Goal: Task Accomplishment & Management: Use online tool/utility

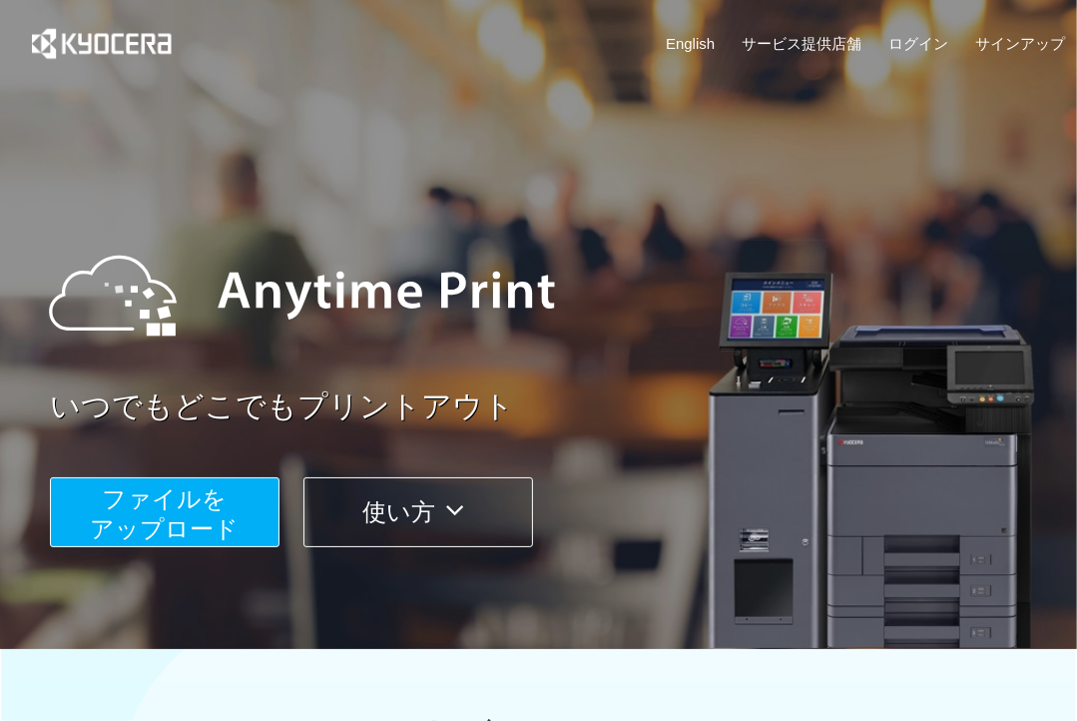
click at [129, 511] on span "ファイルを ​​アップロード" at bounding box center [165, 513] width 149 height 57
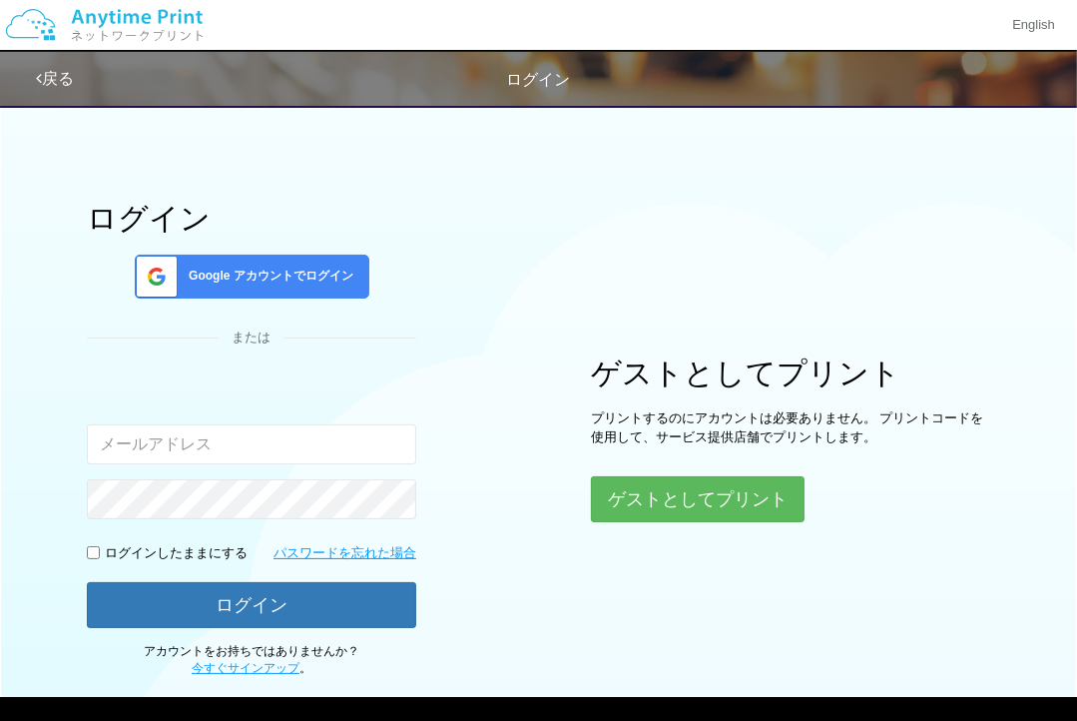
type input "[EMAIL_ADDRESS][DOMAIN_NAME]"
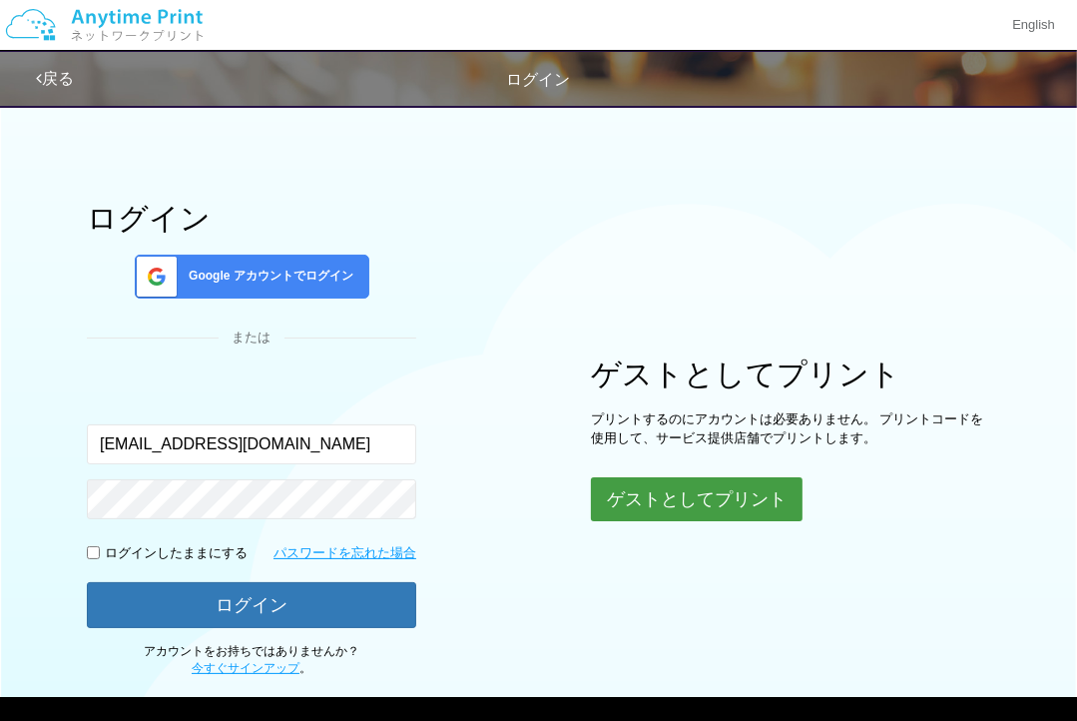
click at [711, 512] on button "ゲストとしてプリント" at bounding box center [697, 499] width 212 height 44
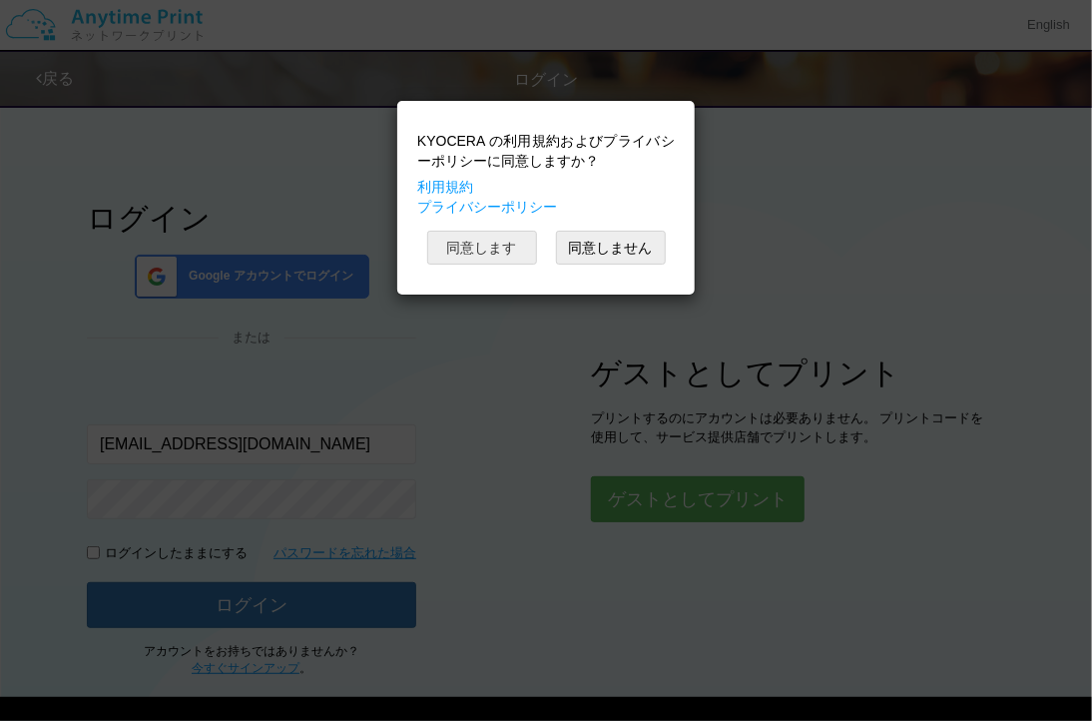
click at [507, 236] on button "同意します" at bounding box center [482, 248] width 110 height 34
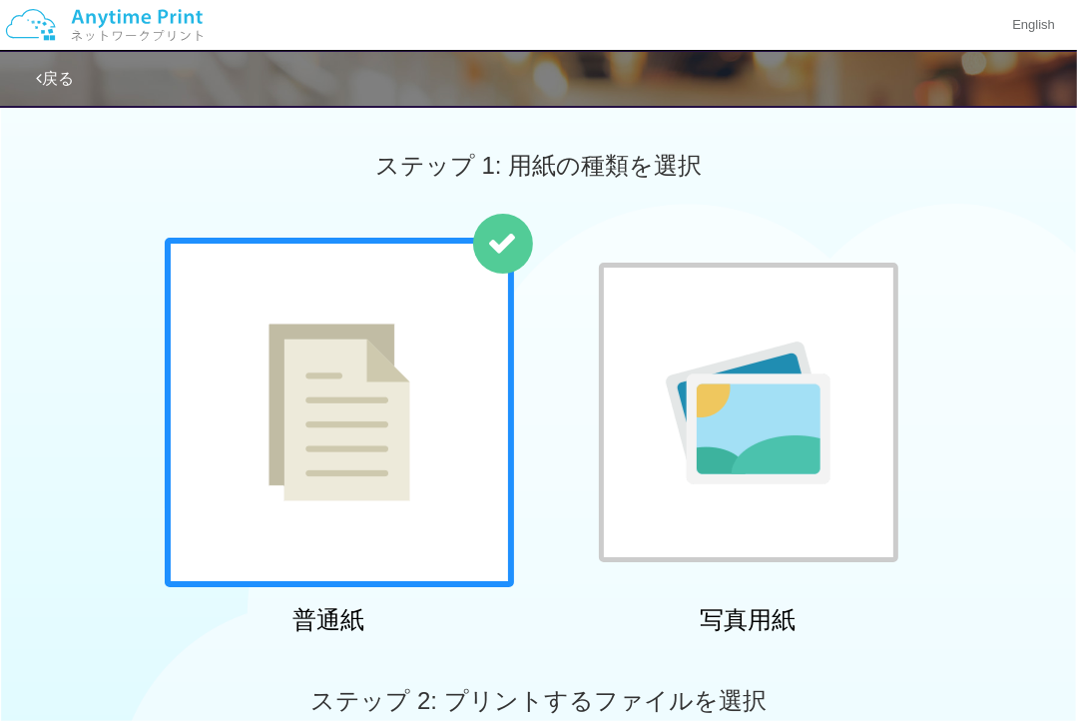
click at [703, 361] on img at bounding box center [748, 412] width 165 height 143
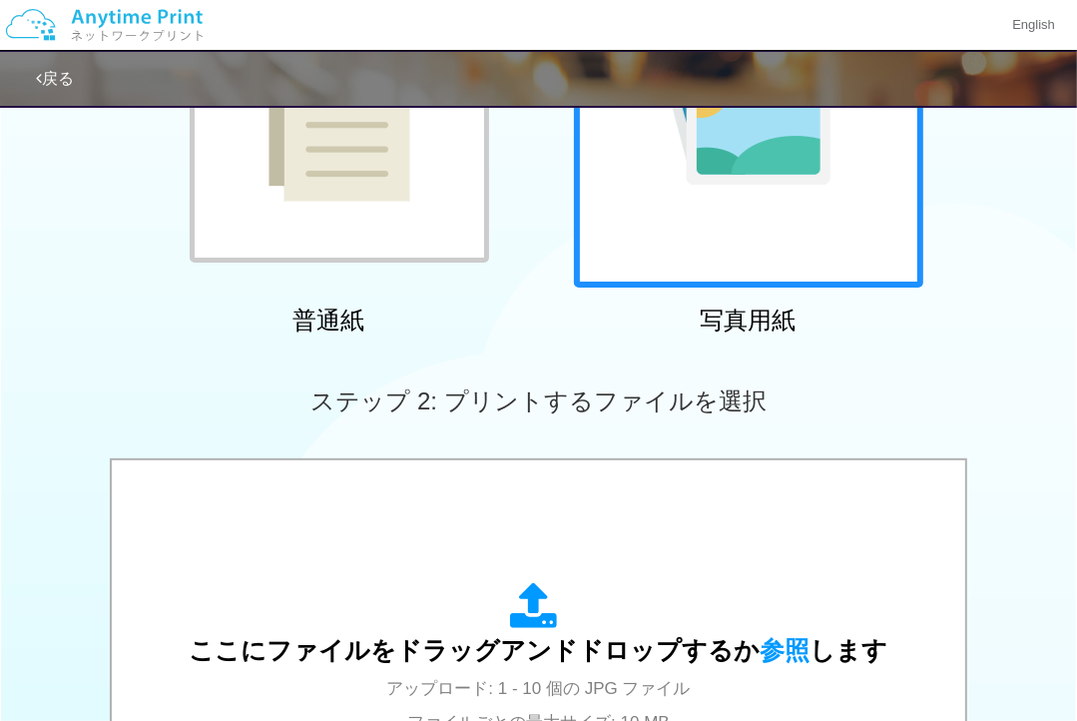
scroll to position [599, 0]
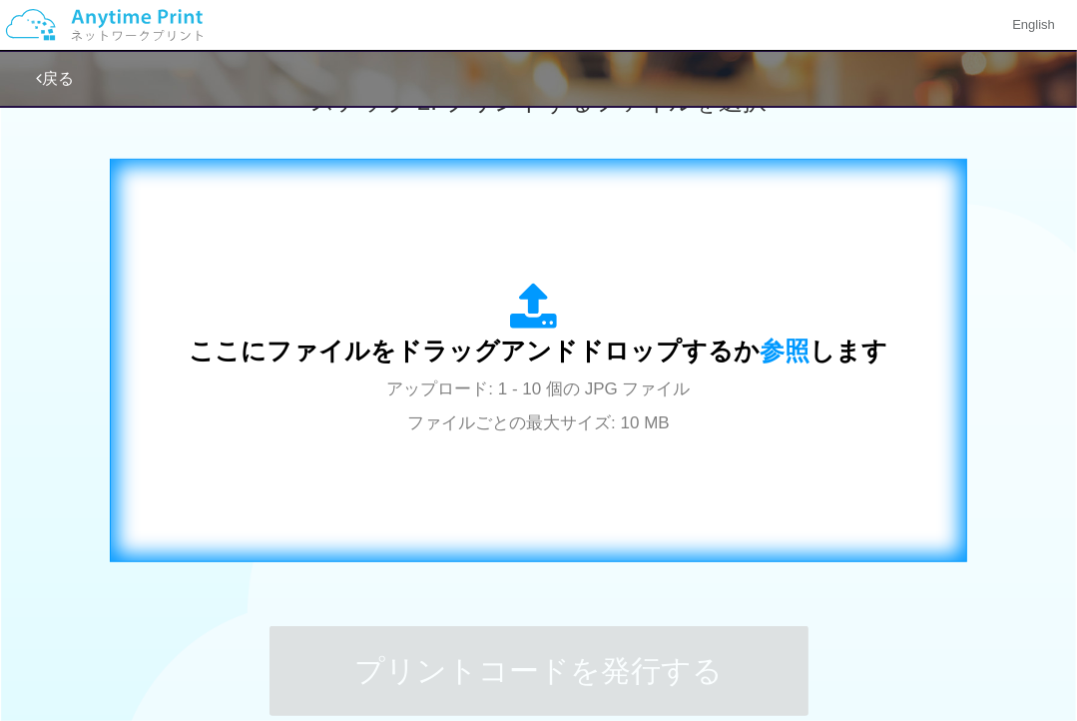
click at [693, 357] on span "ここにファイルをドラッグアンドドロップするか 参照 します" at bounding box center [539, 350] width 699 height 28
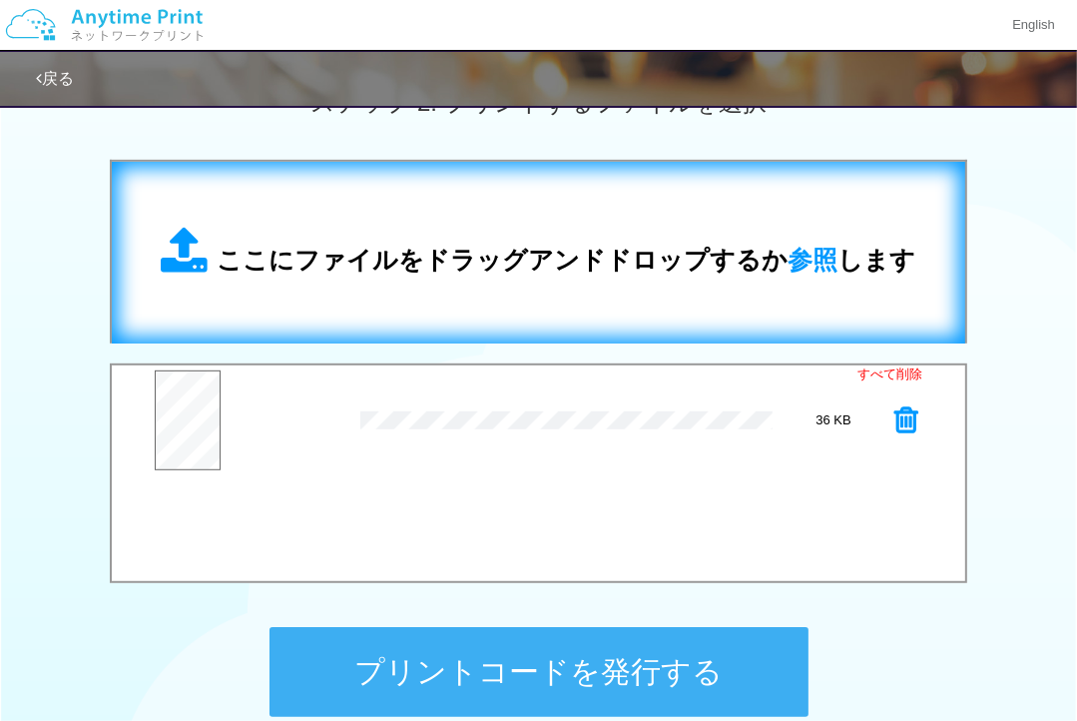
scroll to position [398, 0]
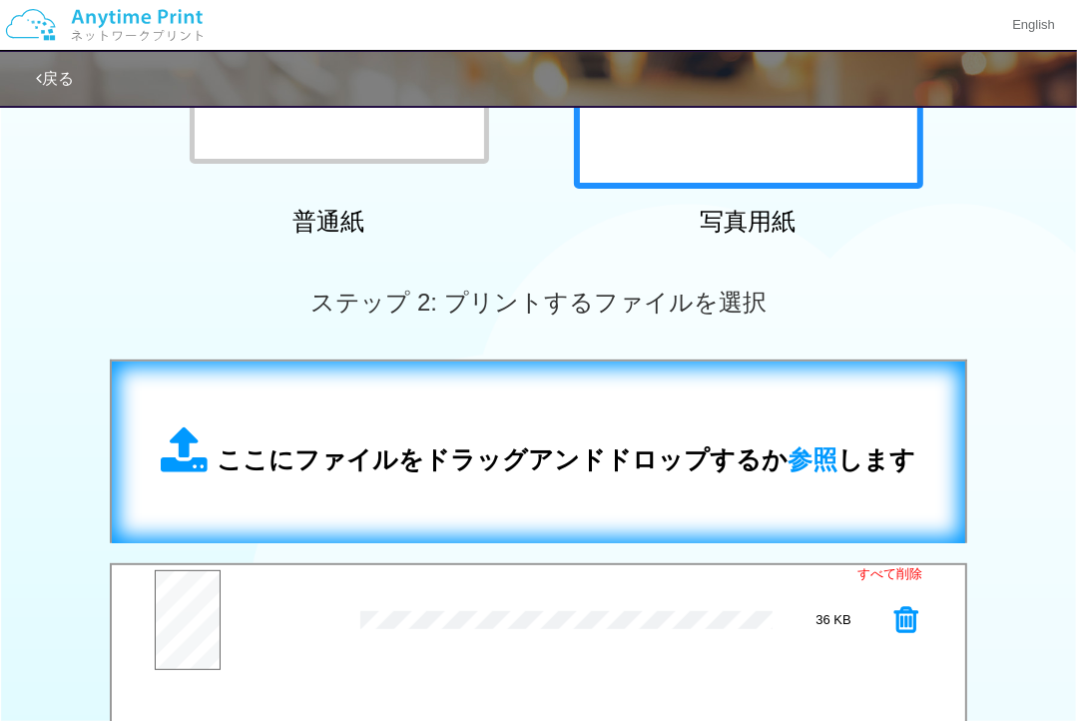
click at [582, 396] on div "ここにファイルをドラッグアンドドロップするか 参照 します" at bounding box center [538, 452] width 813 height 142
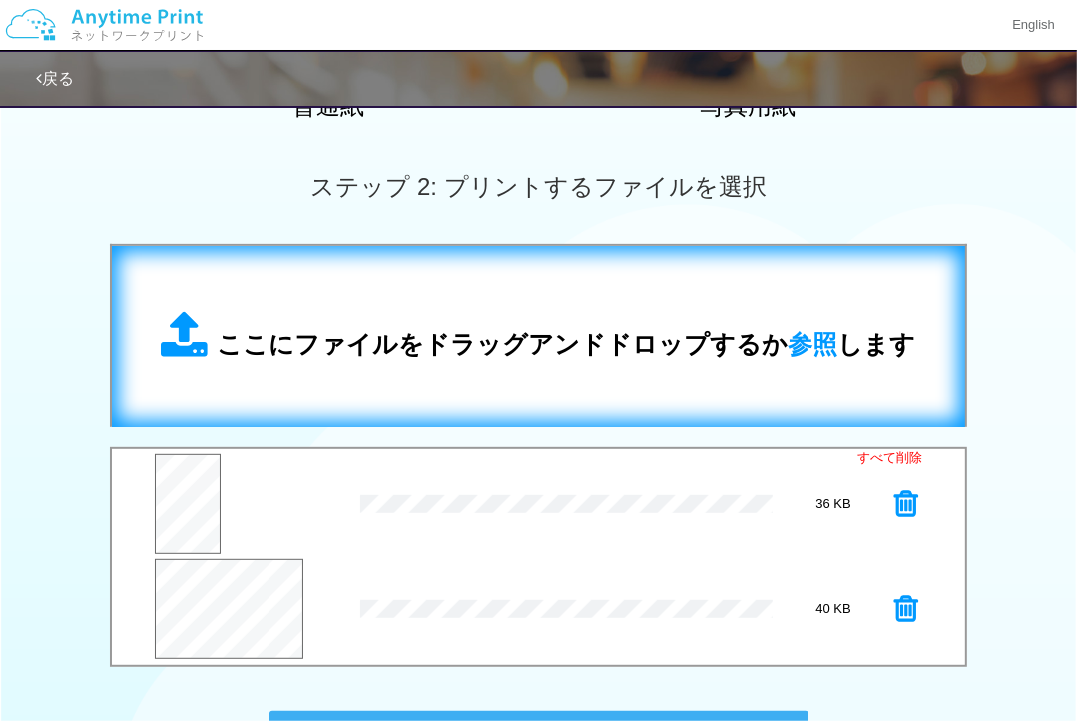
scroll to position [598, 0]
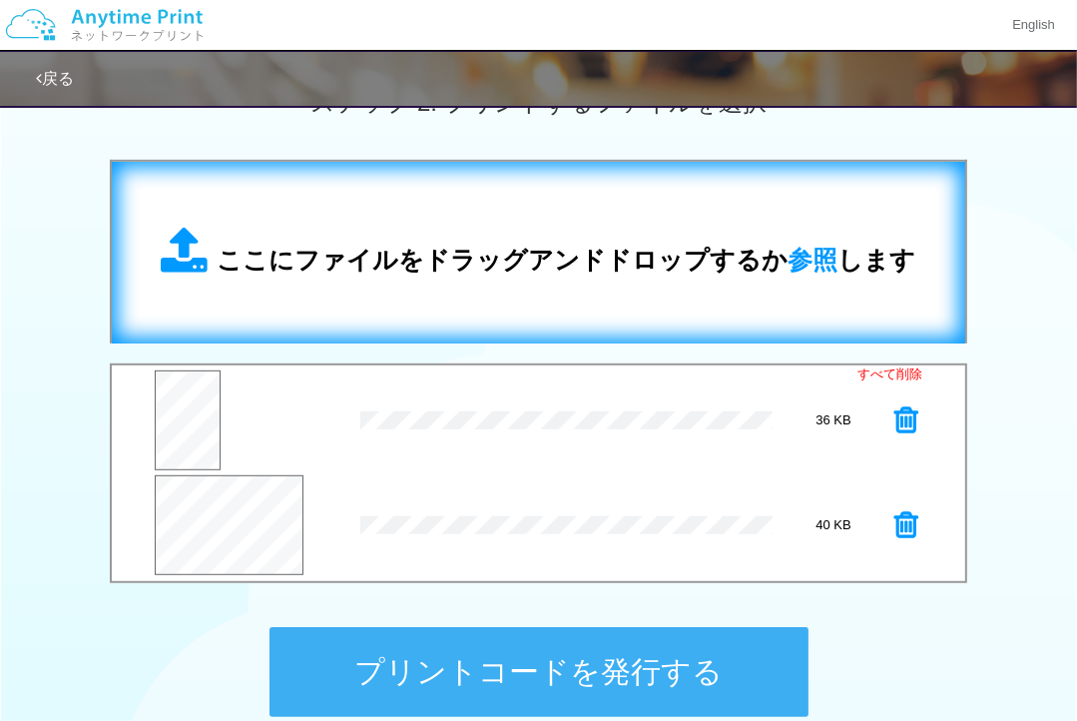
click at [562, 289] on div "ここにファイルをドラッグアンドドロップするか 参照 します" at bounding box center [538, 253] width 813 height 142
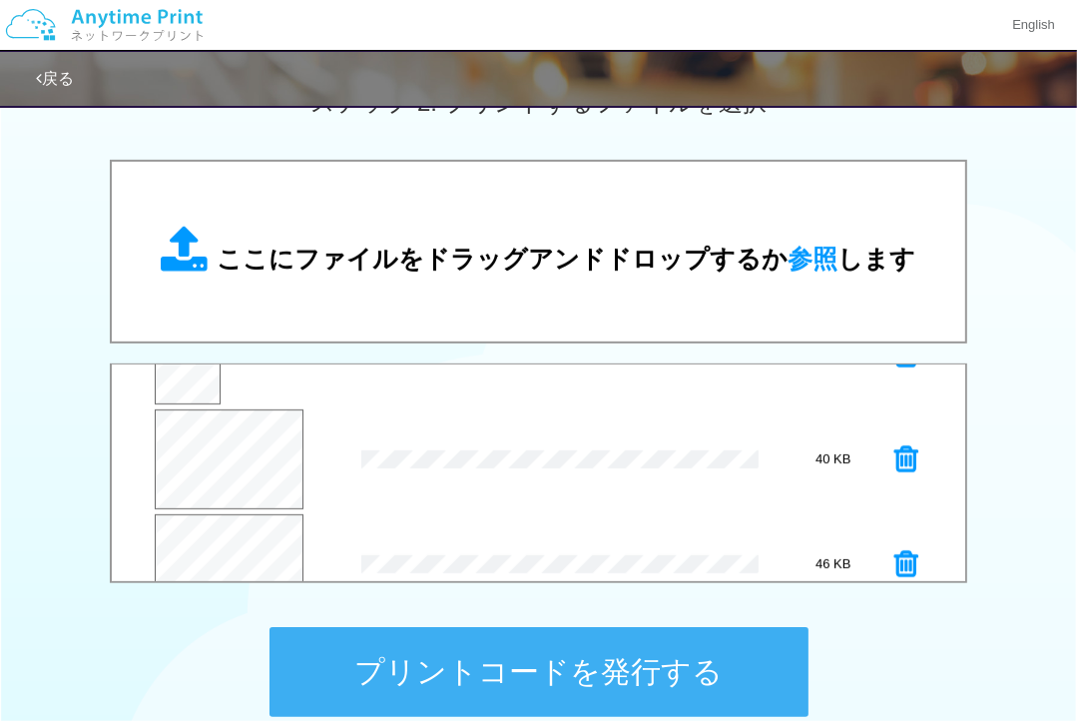
scroll to position [104, 0]
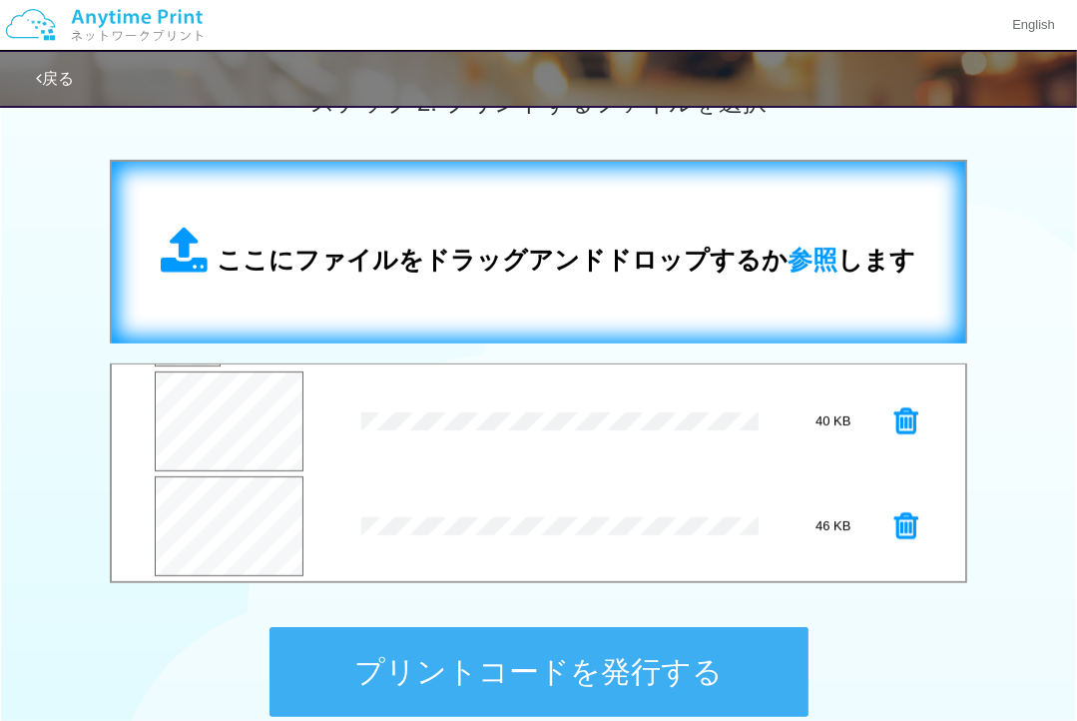
click at [568, 282] on div "ここにファイルをドラッグアンドドロップするか 参照 します" at bounding box center [538, 253] width 813 height 142
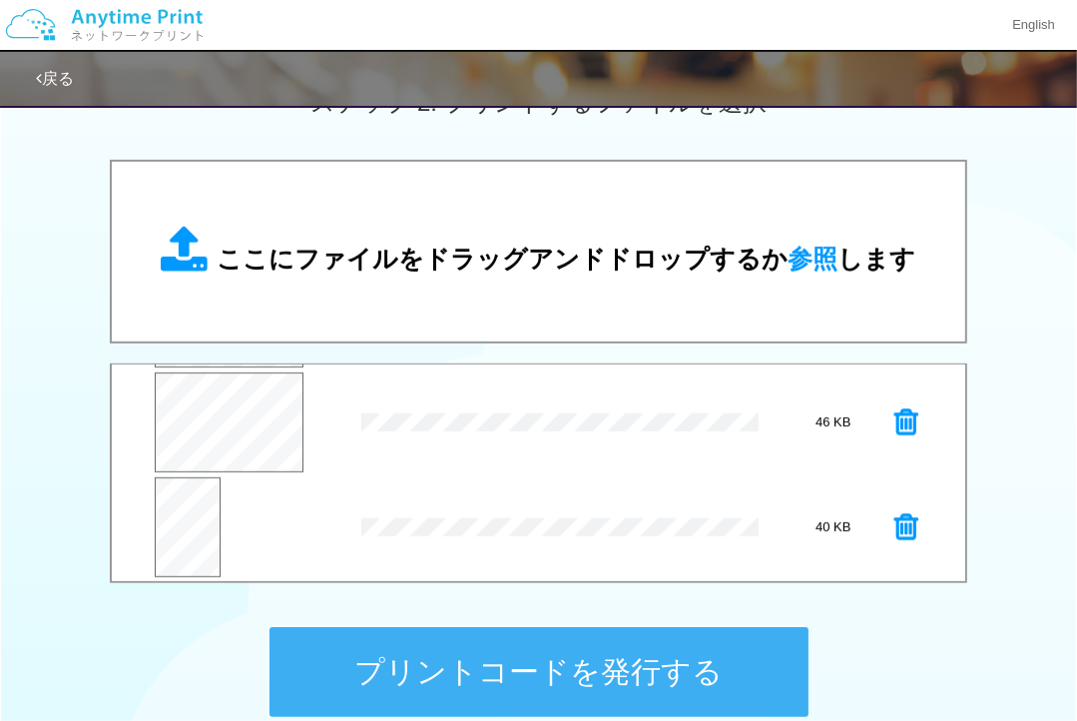
scroll to position [208, 0]
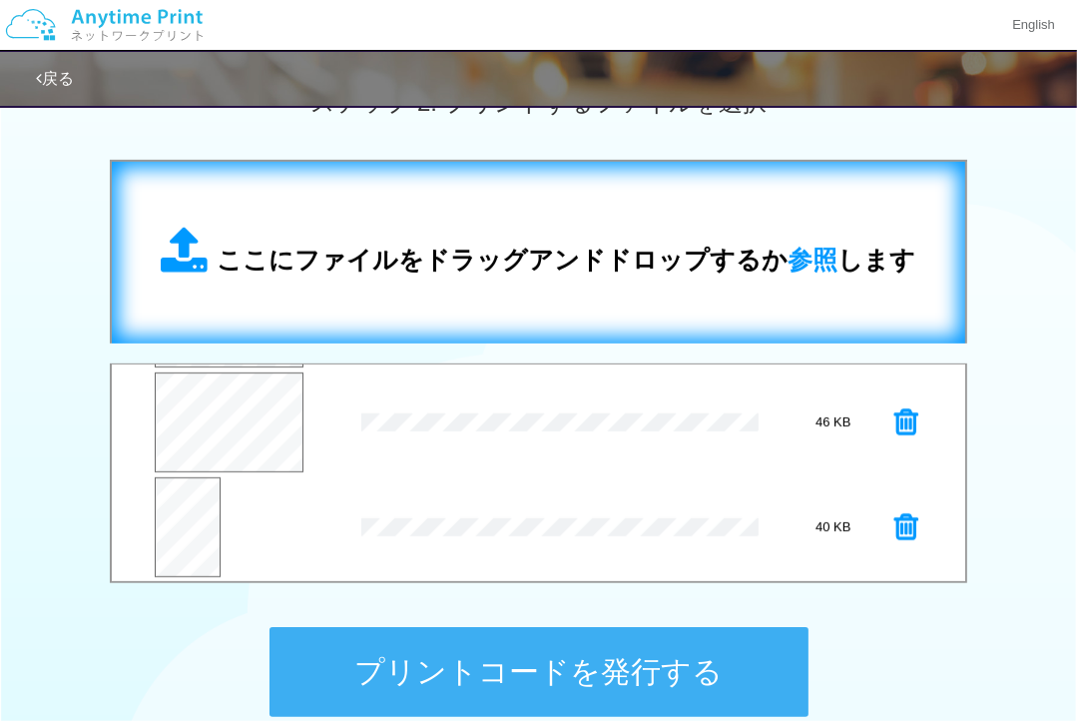
click at [528, 252] on span "ここにファイルをドラッグアンドドロップするか 参照 します" at bounding box center [567, 259] width 699 height 28
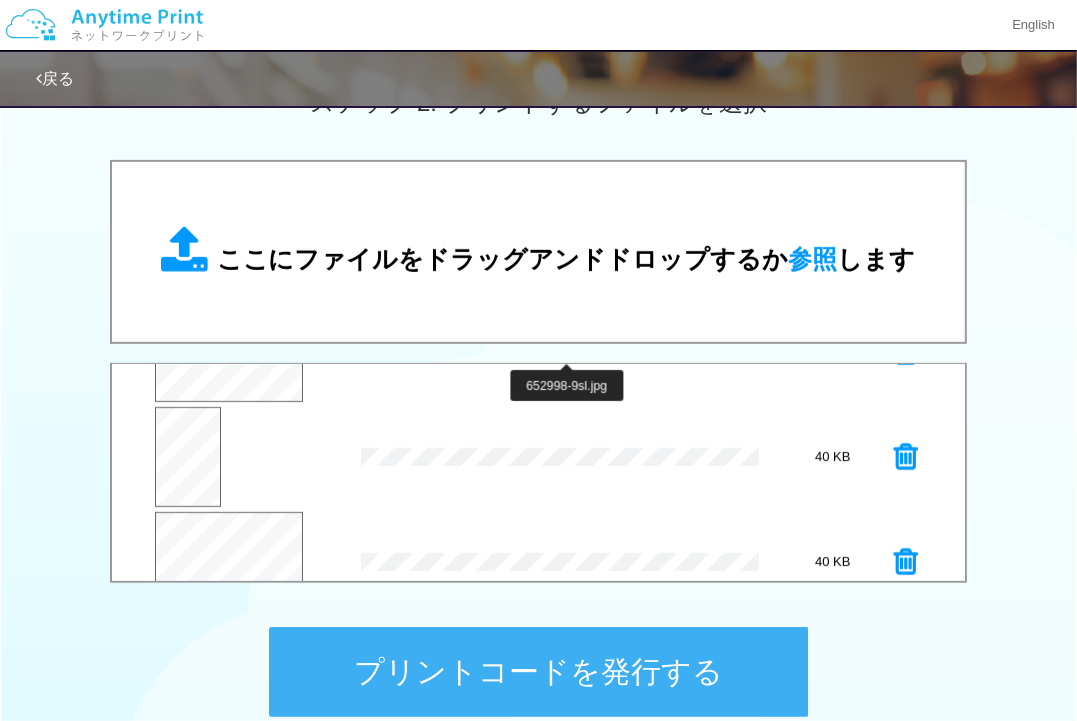
scroll to position [307, 0]
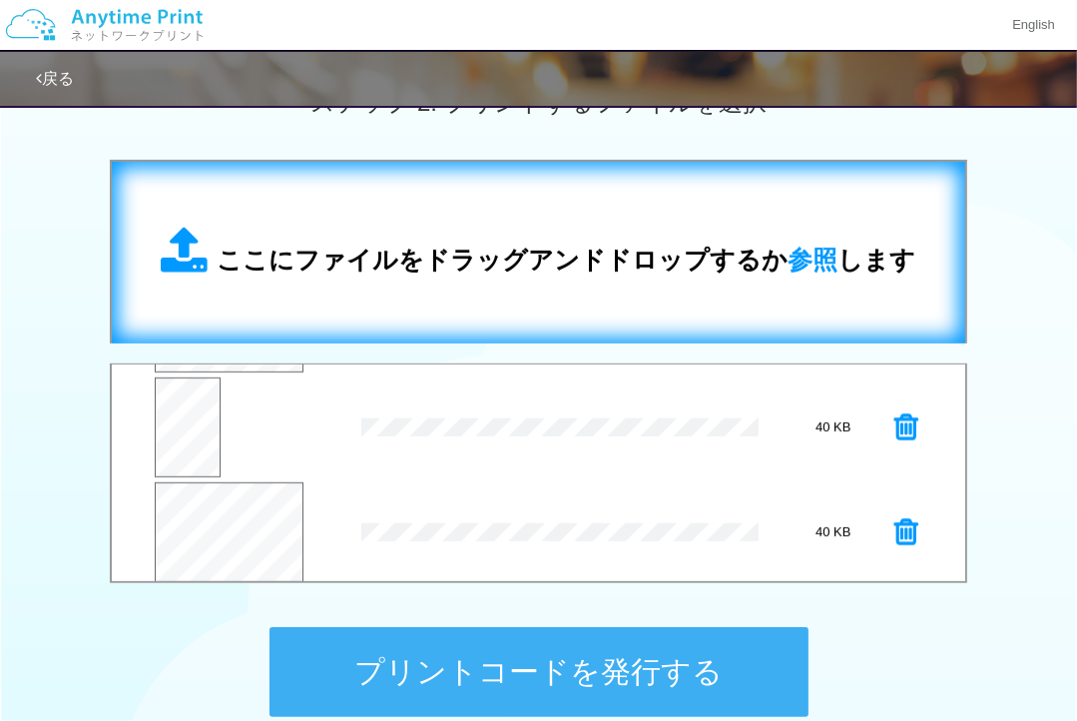
click at [471, 218] on div "ここにファイルをドラッグアンドドロップするか 参照 します" at bounding box center [538, 253] width 813 height 142
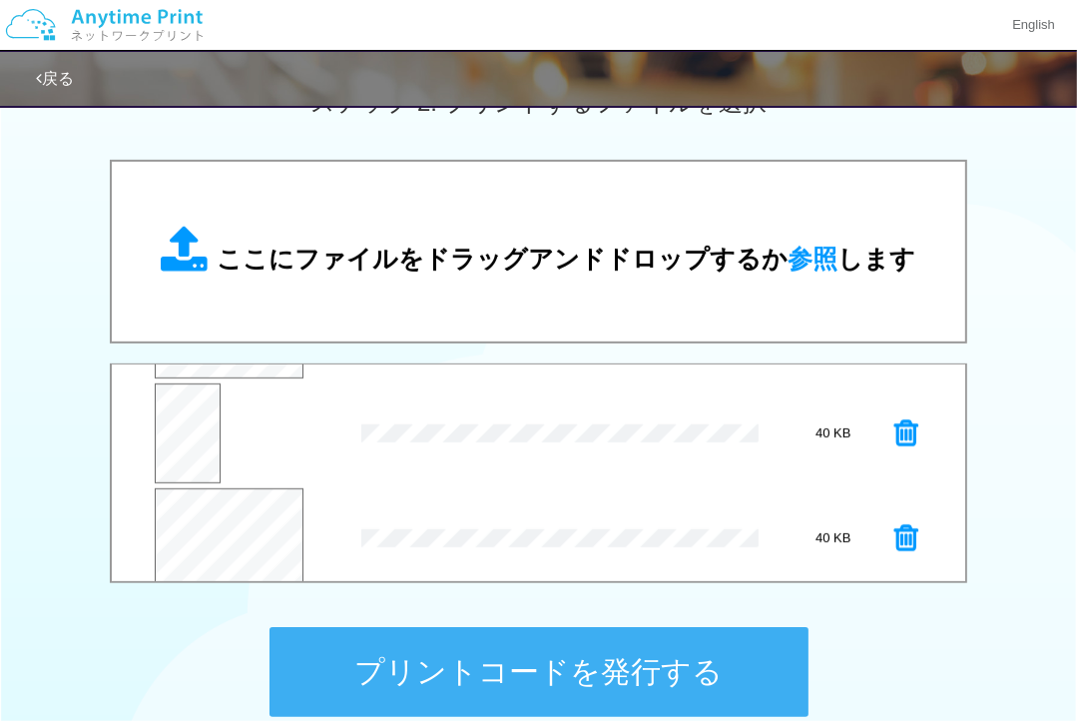
scroll to position [417, 0]
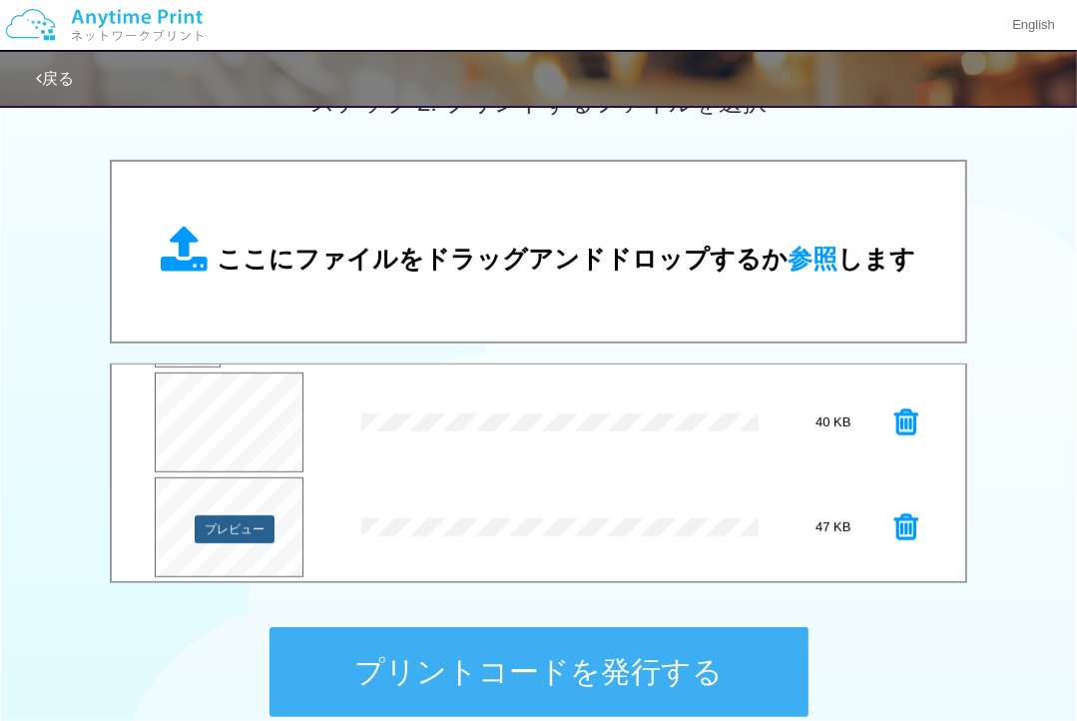
click at [215, 542] on div "プレビュー" at bounding box center [229, 530] width 149 height 106
click at [245, 537] on button "プレビュー" at bounding box center [235, 529] width 80 height 28
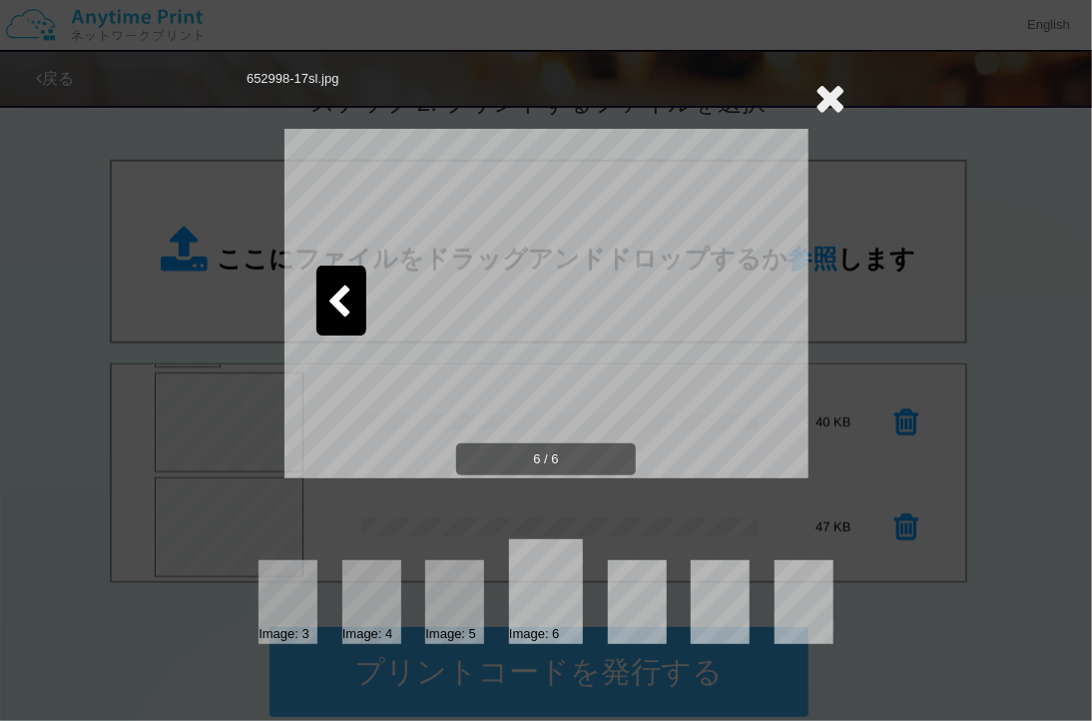
click at [841, 99] on icon at bounding box center [829, 98] width 31 height 40
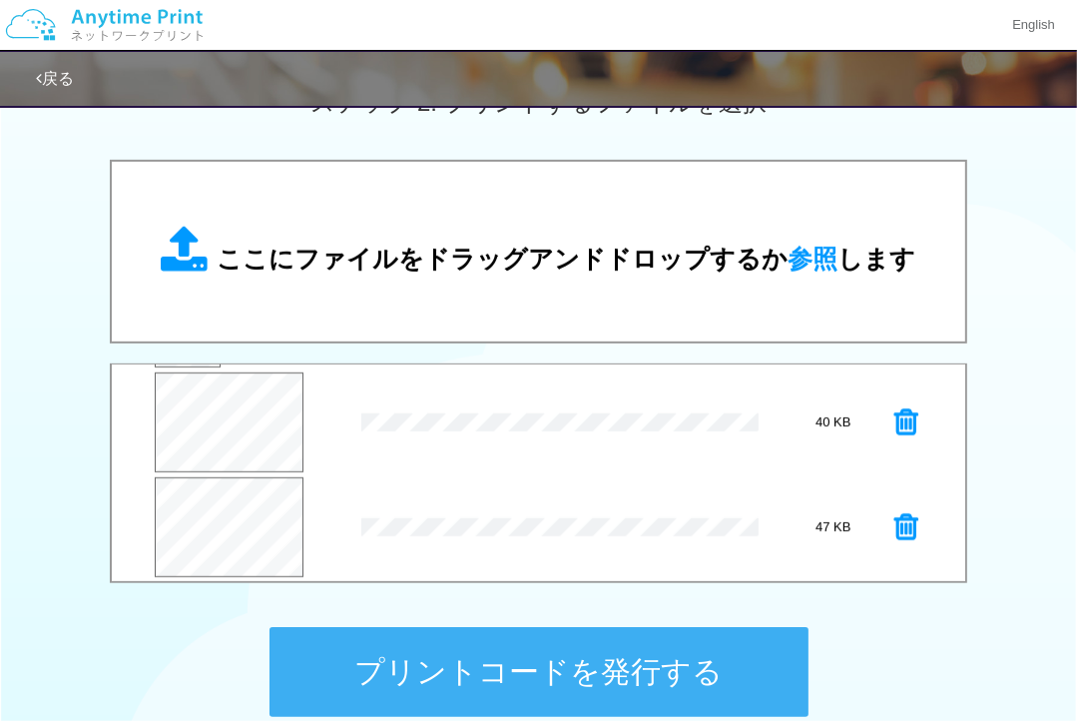
click at [894, 423] on icon at bounding box center [906, 422] width 24 height 30
click at [894, 529] on icon at bounding box center [906, 527] width 24 height 30
click at [894, 512] on icon at bounding box center [906, 527] width 24 height 30
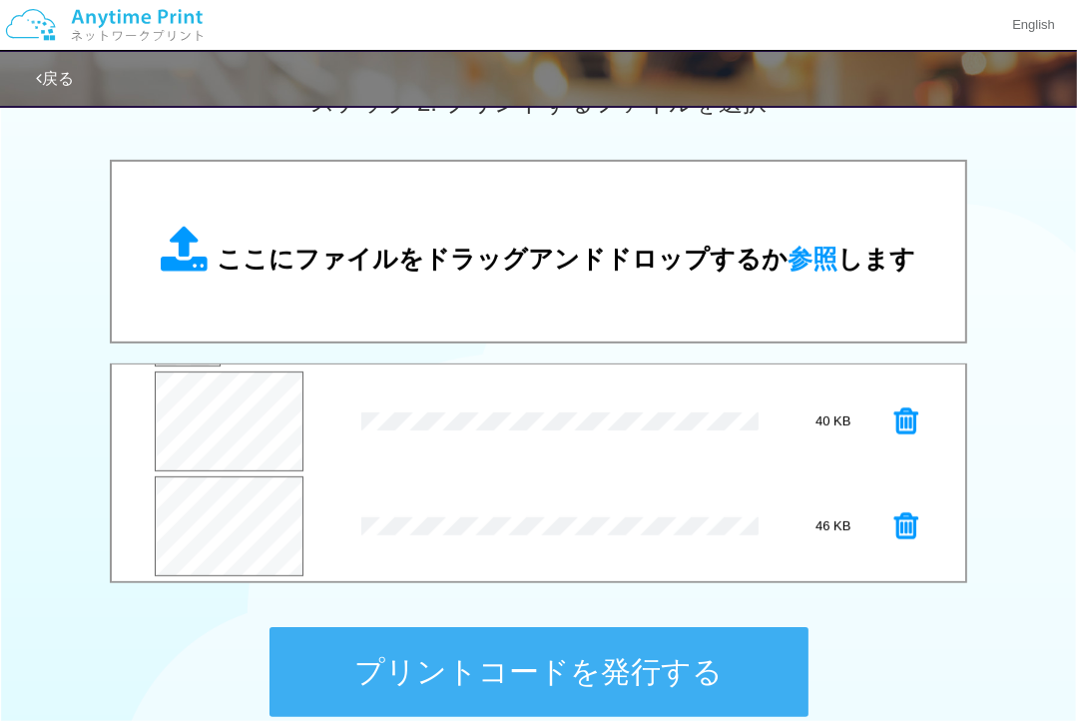
click at [894, 512] on icon at bounding box center [906, 526] width 24 height 30
click at [888, 512] on div "プレビュー × 656399-19sl.jpg 40 KB" at bounding box center [538, 525] width 767 height 100
click at [903, 517] on icon at bounding box center [906, 525] width 24 height 30
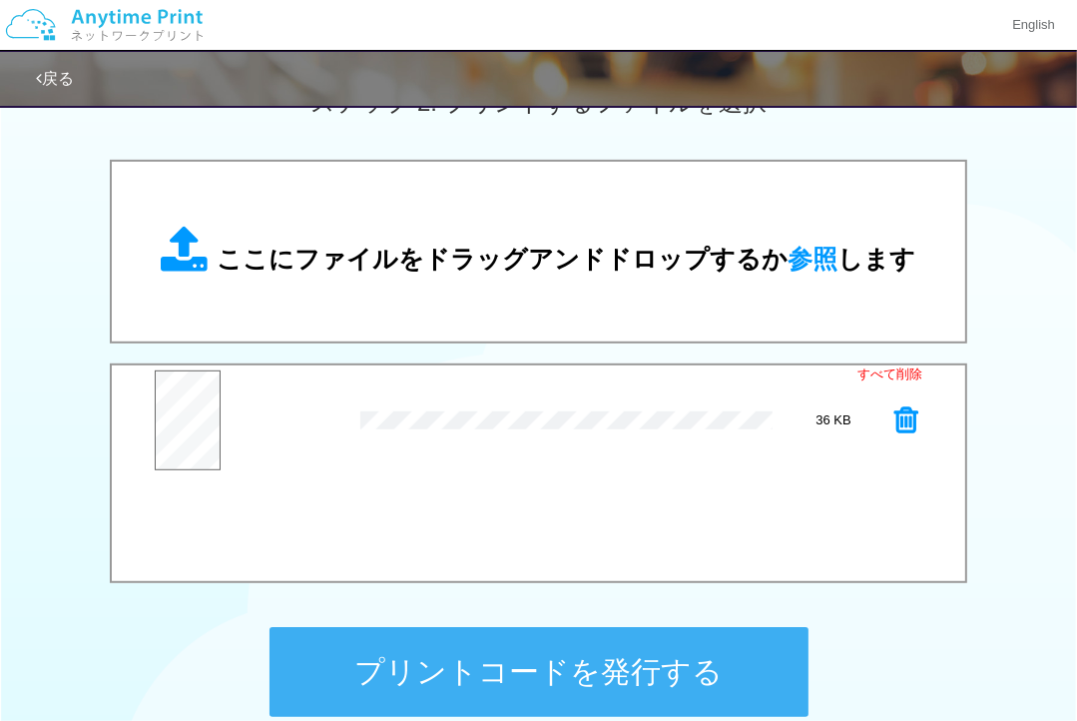
click at [906, 426] on icon at bounding box center [906, 420] width 24 height 30
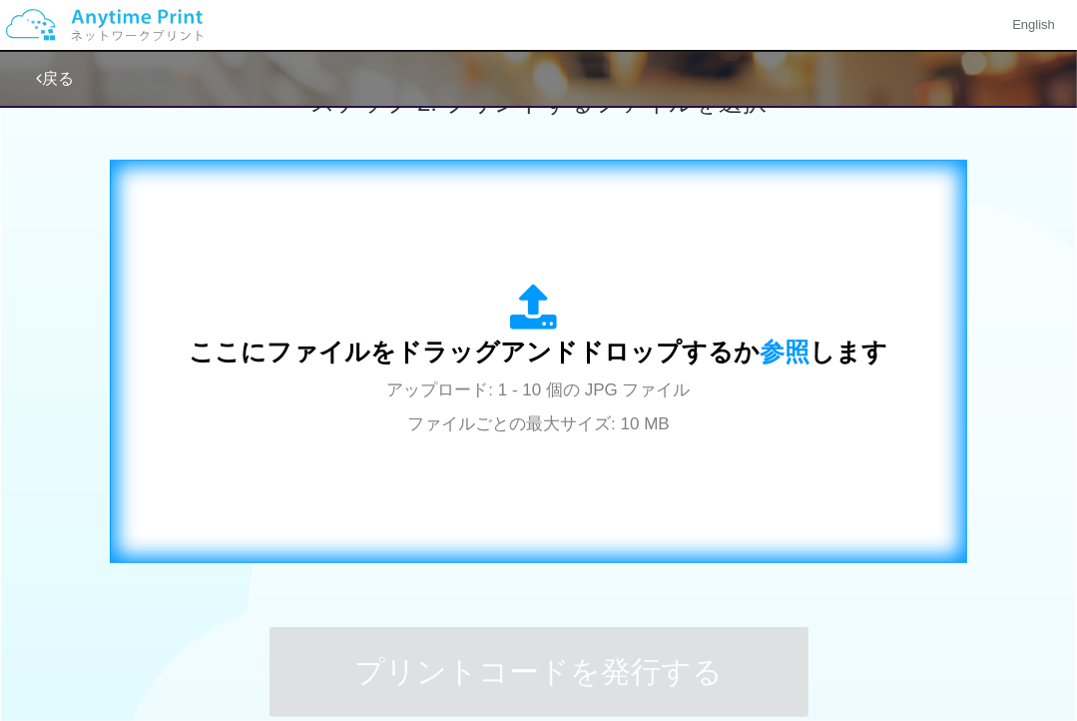
click at [707, 316] on div "ここにファイルをドラッグアンドドロップするか 参照 します アップロード: 1 - 10 個の JPG ファイル ファイルごとの最大サイズ: 10 MB" at bounding box center [539, 361] width 699 height 156
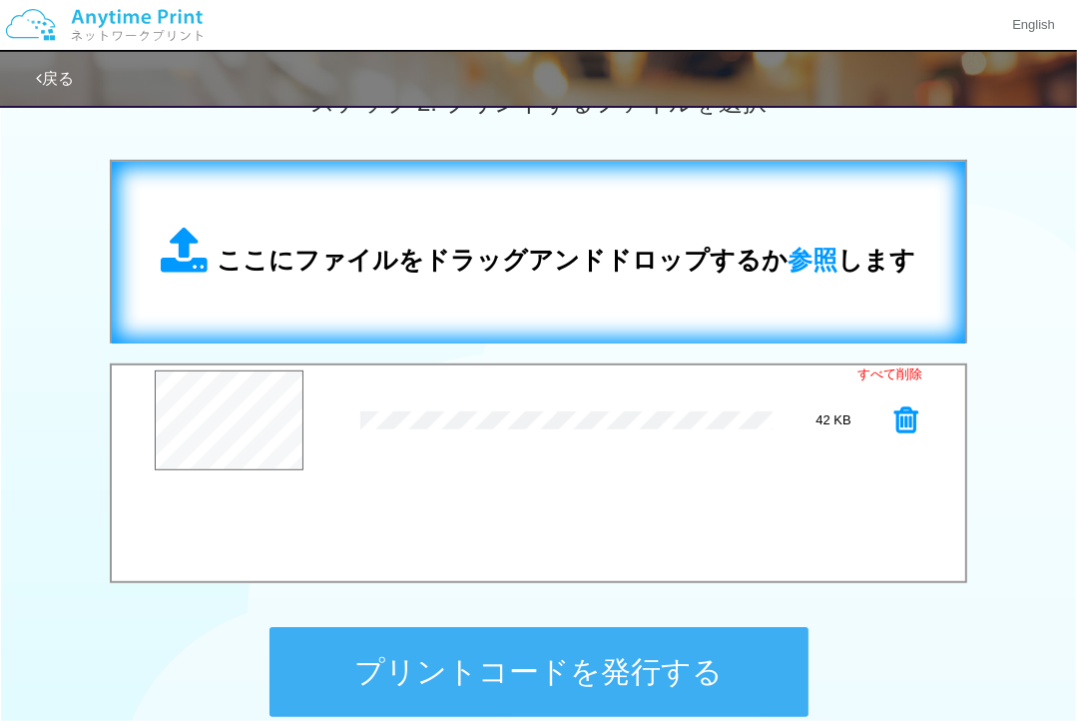
click at [577, 289] on div "ここにファイルをドラッグアンドドロップするか 参照 します" at bounding box center [538, 253] width 813 height 142
click at [598, 229] on div "ここにファイルをドラッグアンドドロップするか 参照 します" at bounding box center [539, 253] width 754 height 52
click at [607, 248] on span "ここにファイルをドラッグアンドドロップするか 参照 します" at bounding box center [567, 259] width 699 height 28
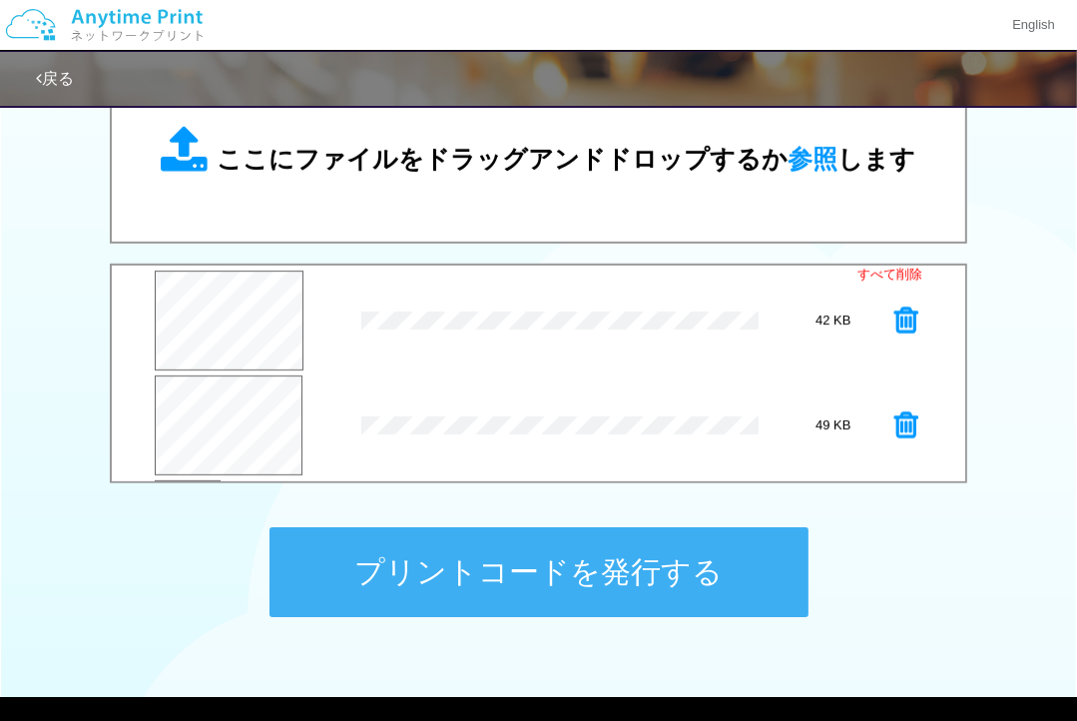
scroll to position [200, 0]
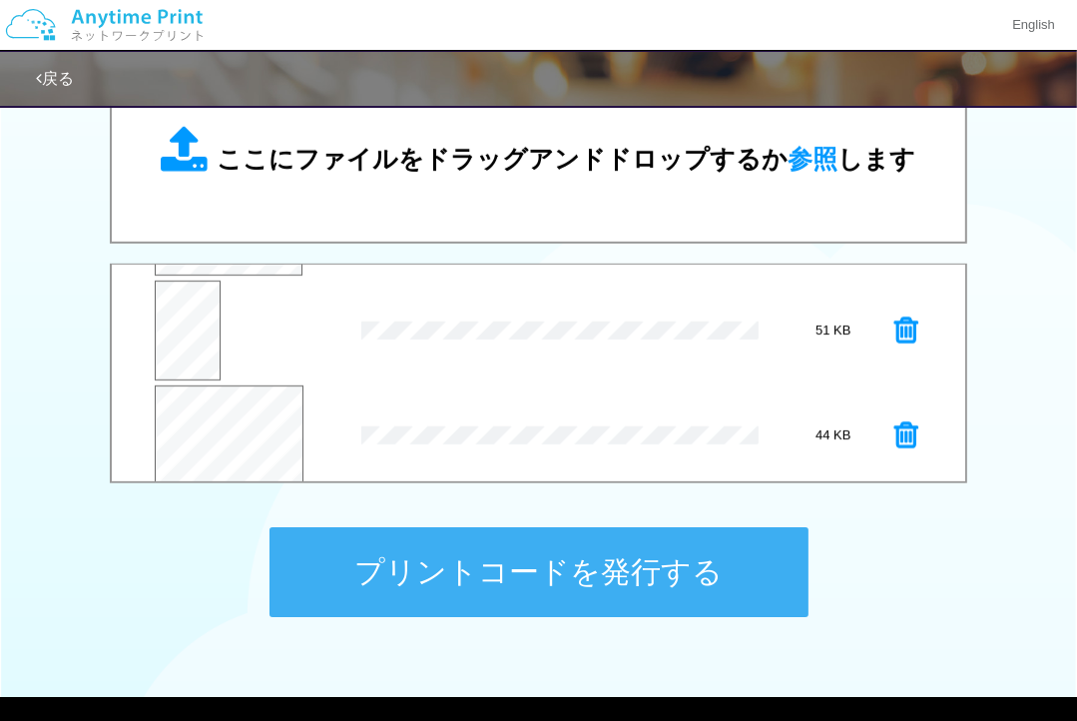
click at [900, 328] on icon at bounding box center [906, 330] width 24 height 30
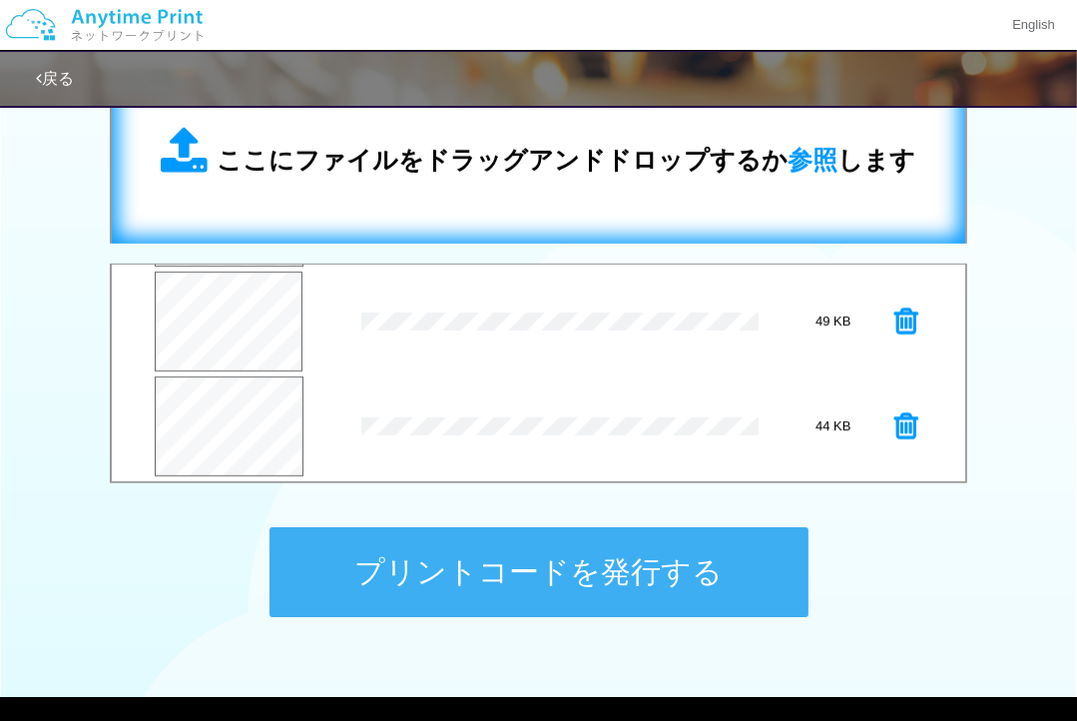
click at [710, 228] on div "ここにファイルをドラッグアンドドロップするか 参照 します" at bounding box center [538, 152] width 857 height 184
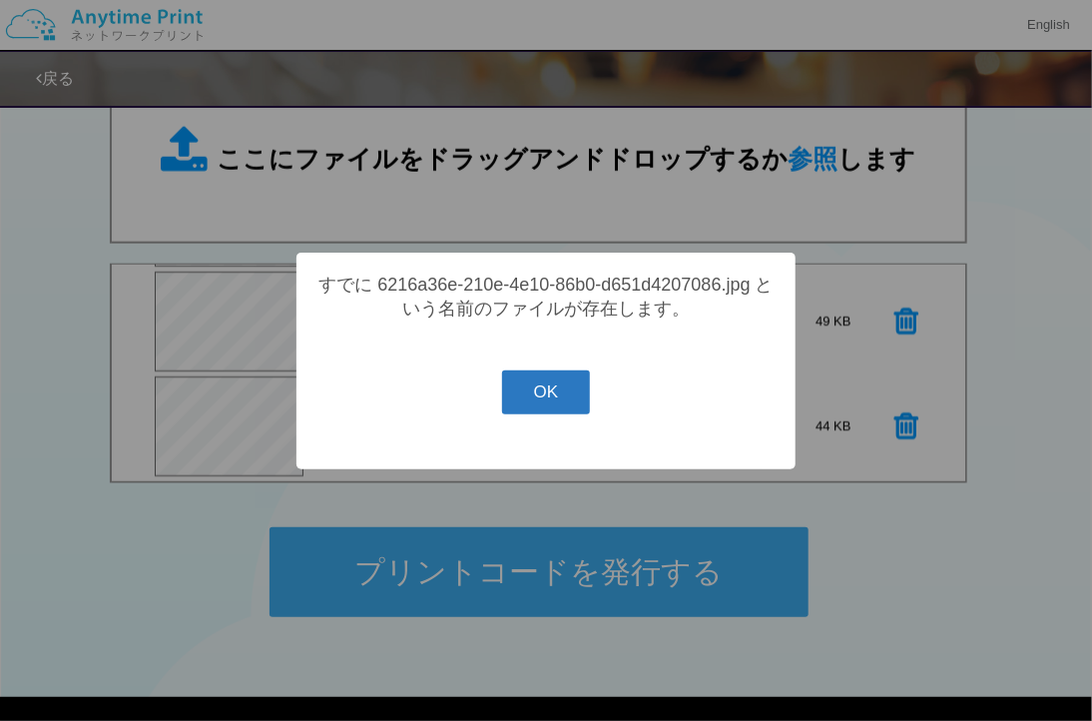
click at [555, 414] on button "OK" at bounding box center [546, 392] width 89 height 44
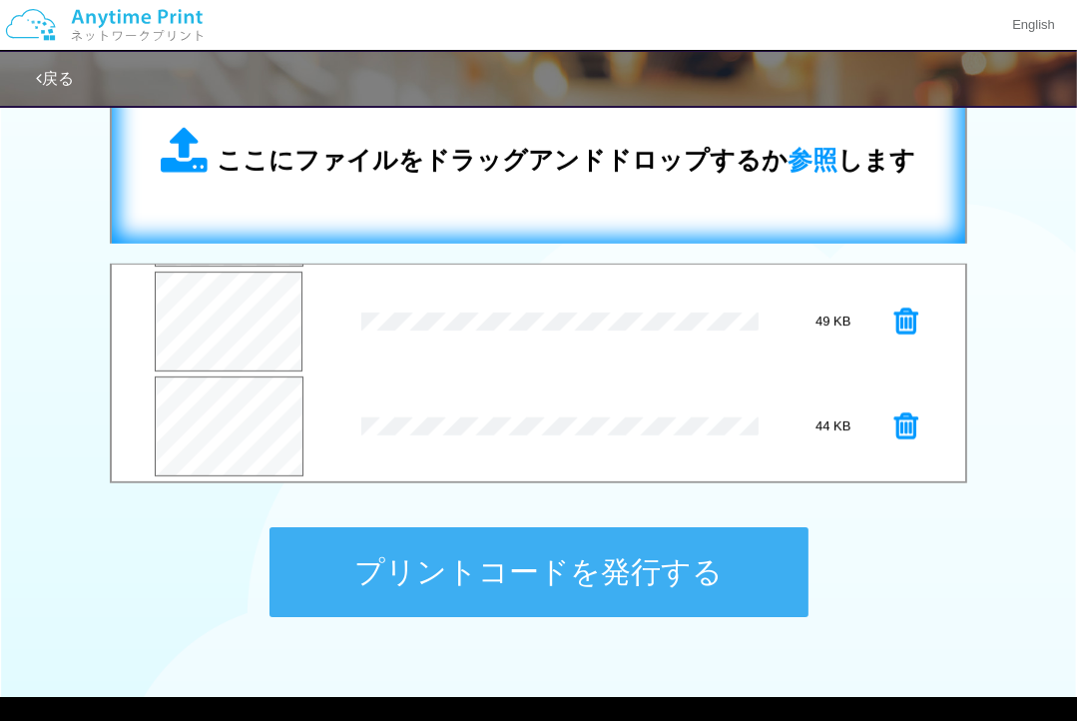
click at [578, 203] on div "ここにファイルをドラッグアンドドロップするか 参照 します" at bounding box center [538, 153] width 813 height 142
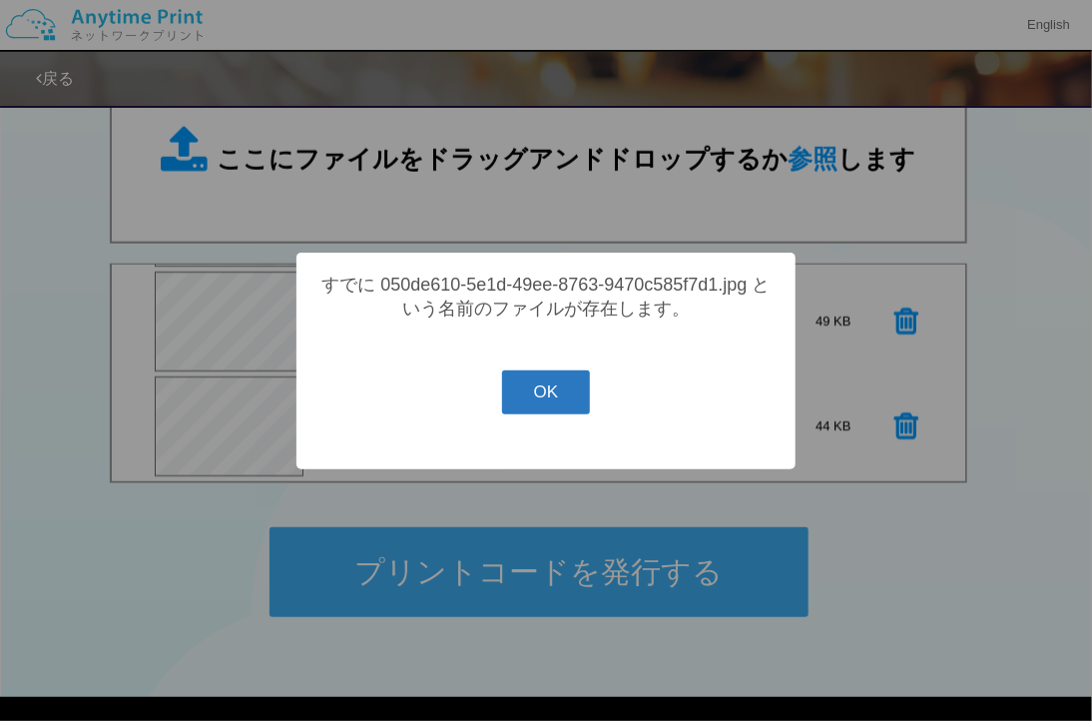
click at [544, 414] on button "OK" at bounding box center [546, 392] width 89 height 44
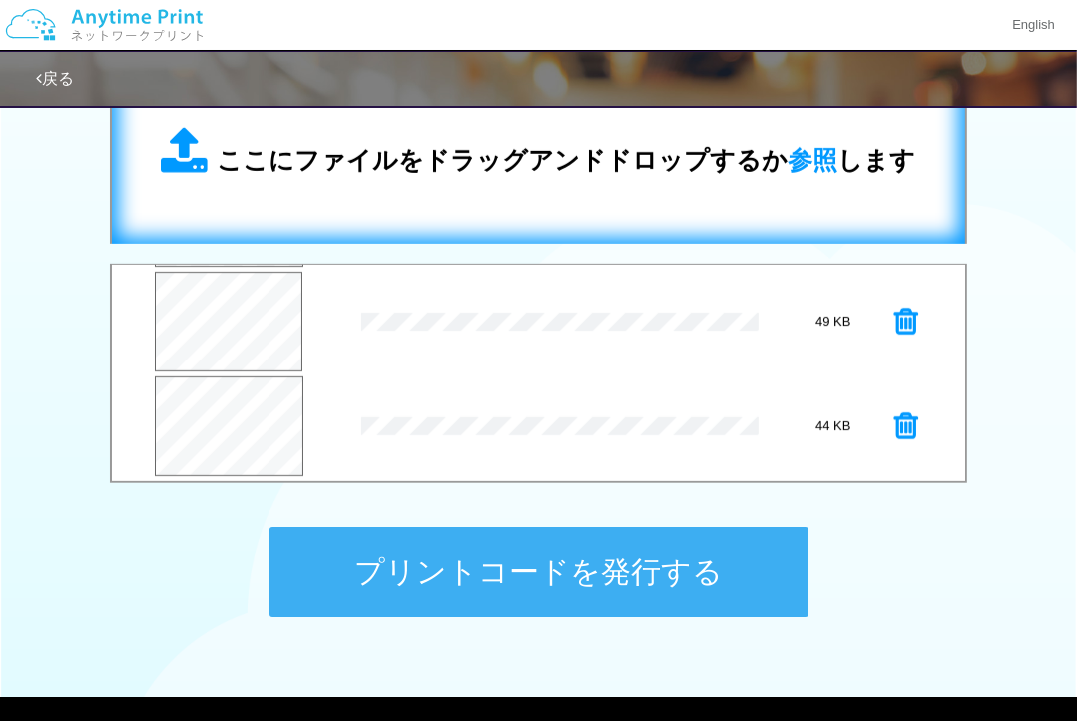
click at [571, 181] on div "ここにファイルをドラッグアンドドロップするか 参照 します" at bounding box center [538, 153] width 813 height 142
click at [605, 154] on span "ここにファイルをドラッグアンドドロップするか 参照 します" at bounding box center [567, 160] width 699 height 28
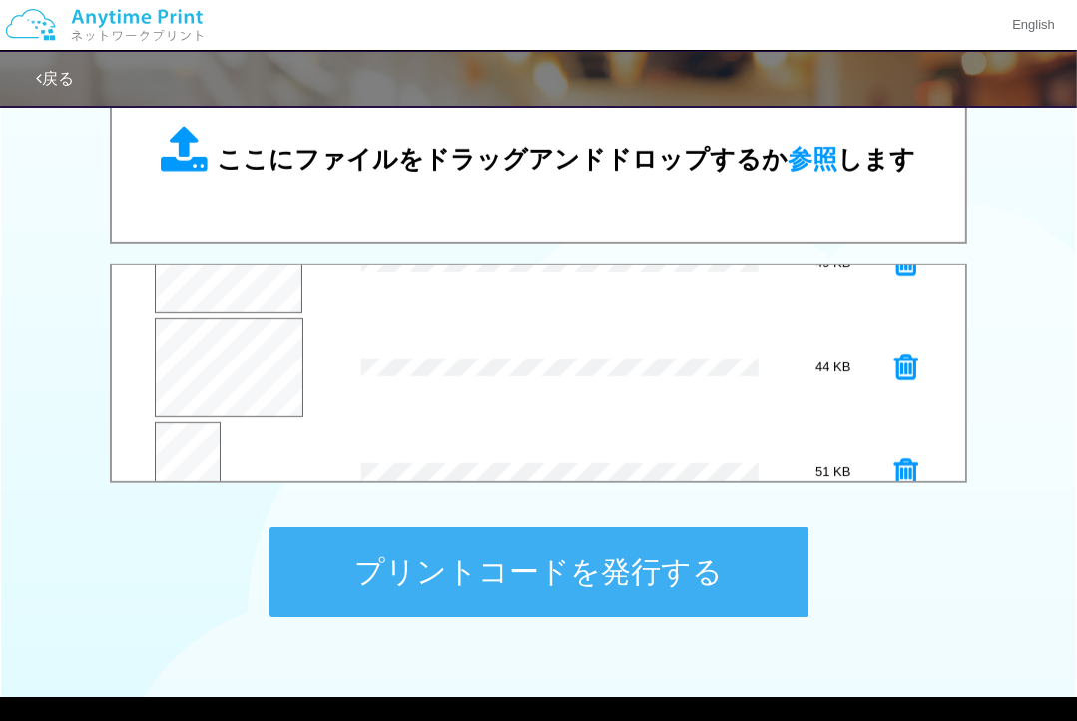
scroll to position [13, 0]
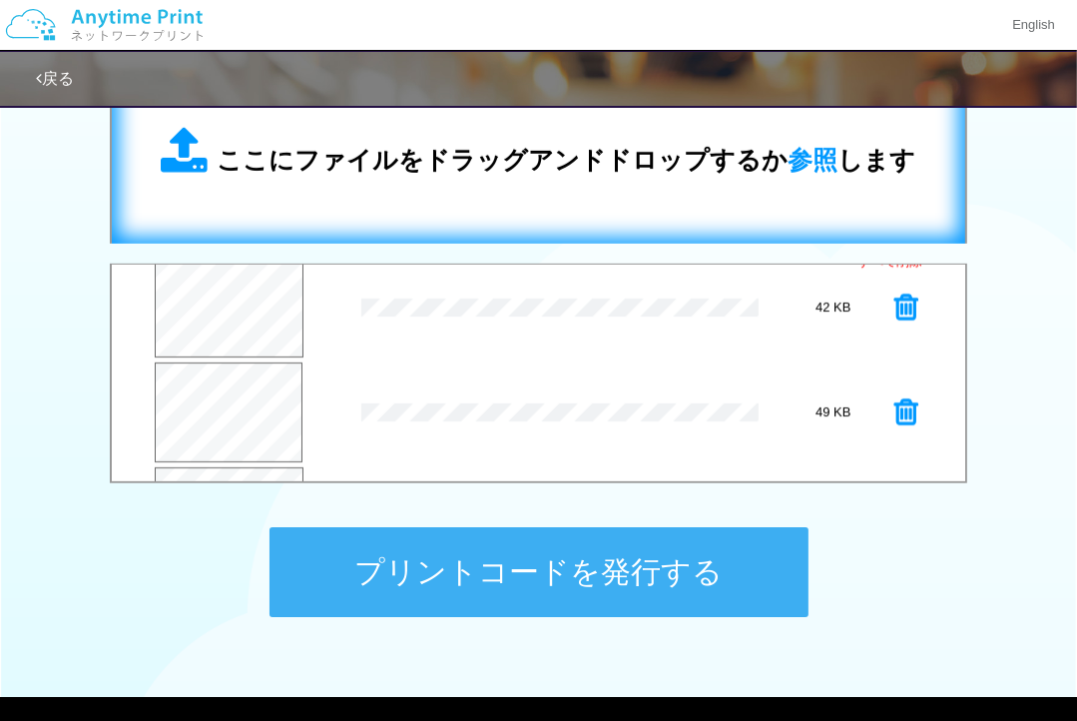
click at [608, 159] on span "ここにファイルをドラッグアンドドロップするか 参照 します" at bounding box center [567, 160] width 699 height 28
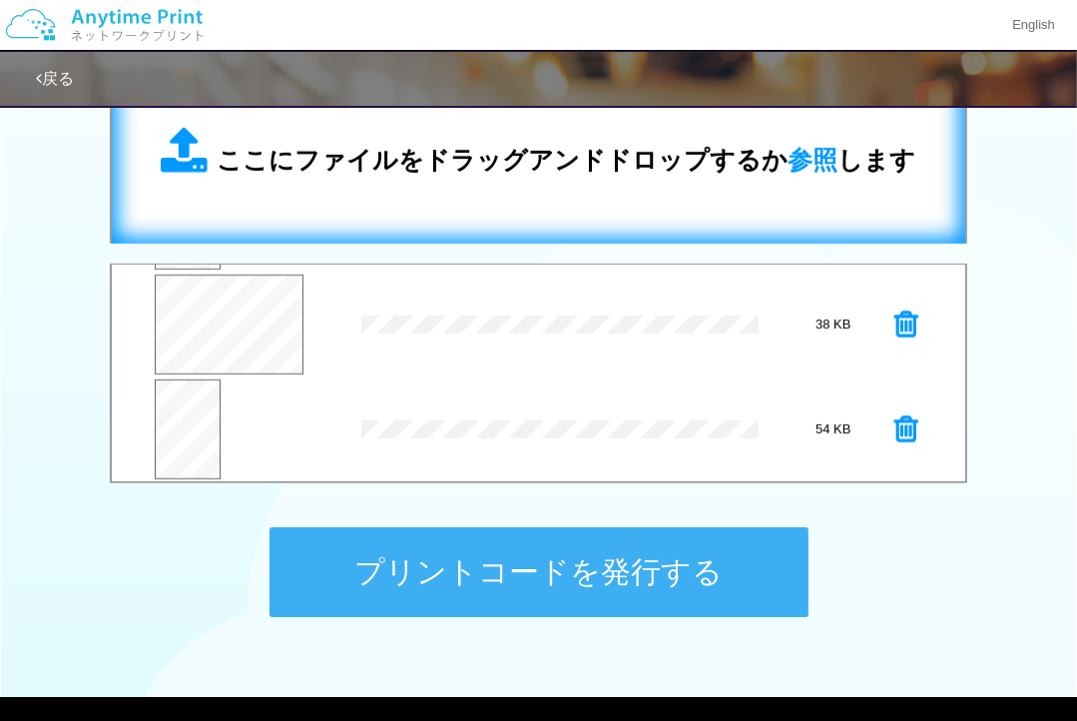
scroll to position [417, 0]
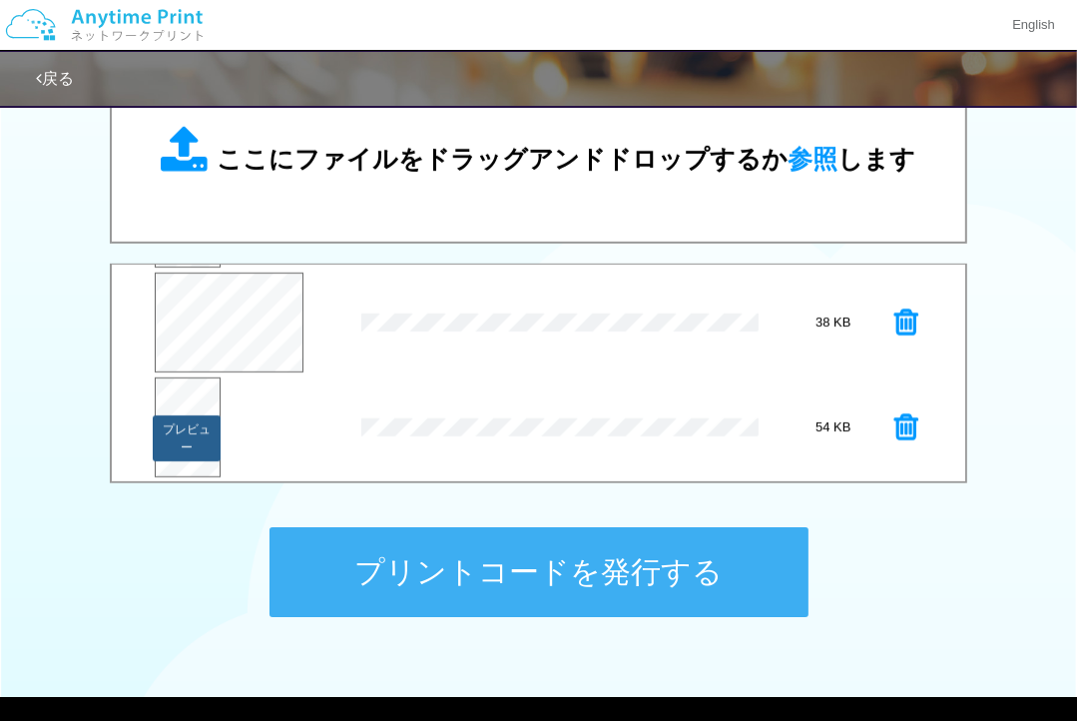
click at [182, 422] on button "プレビュー" at bounding box center [187, 438] width 68 height 46
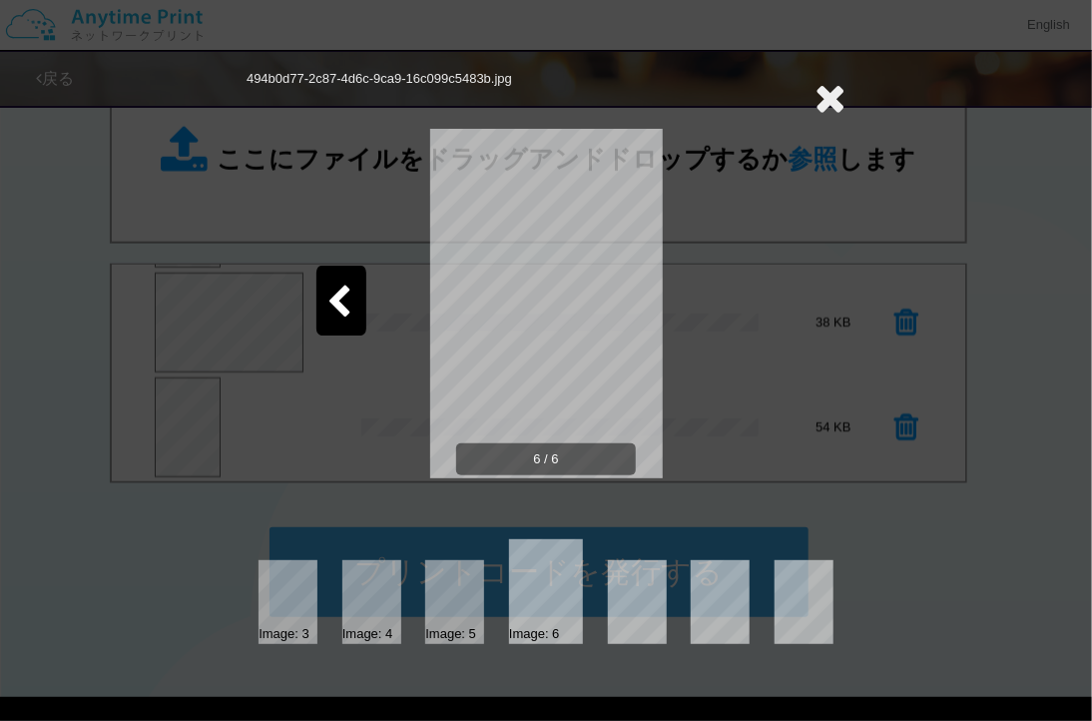
click at [826, 93] on icon at bounding box center [829, 98] width 31 height 40
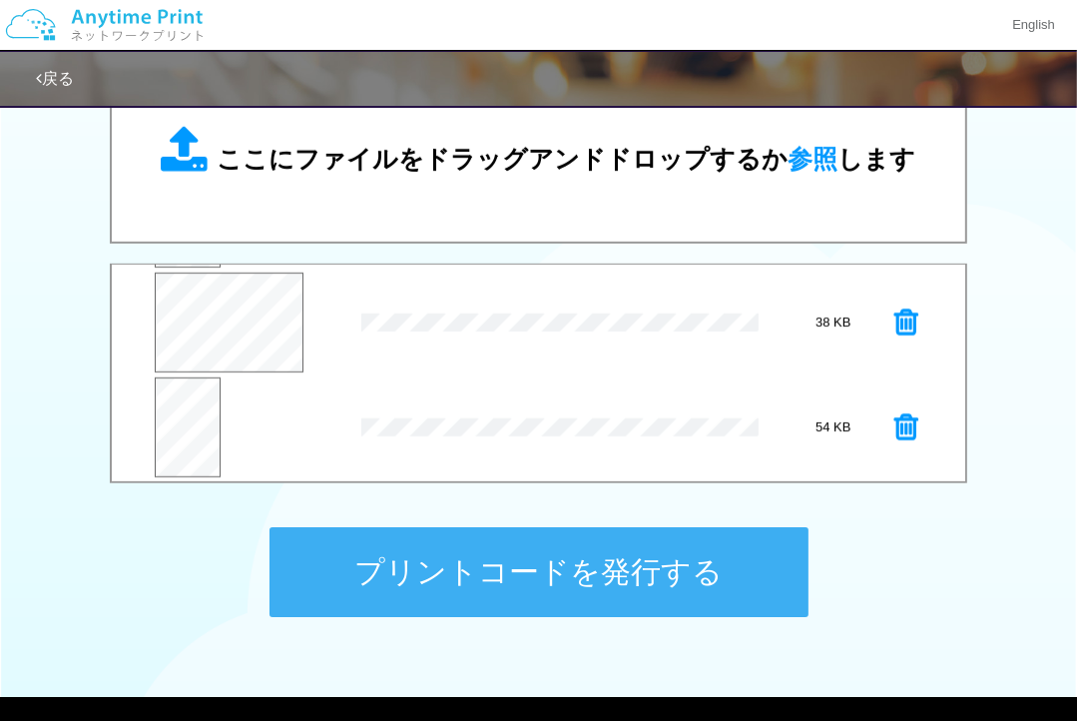
click at [604, 553] on button "プリントコードを発行する" at bounding box center [538, 572] width 539 height 90
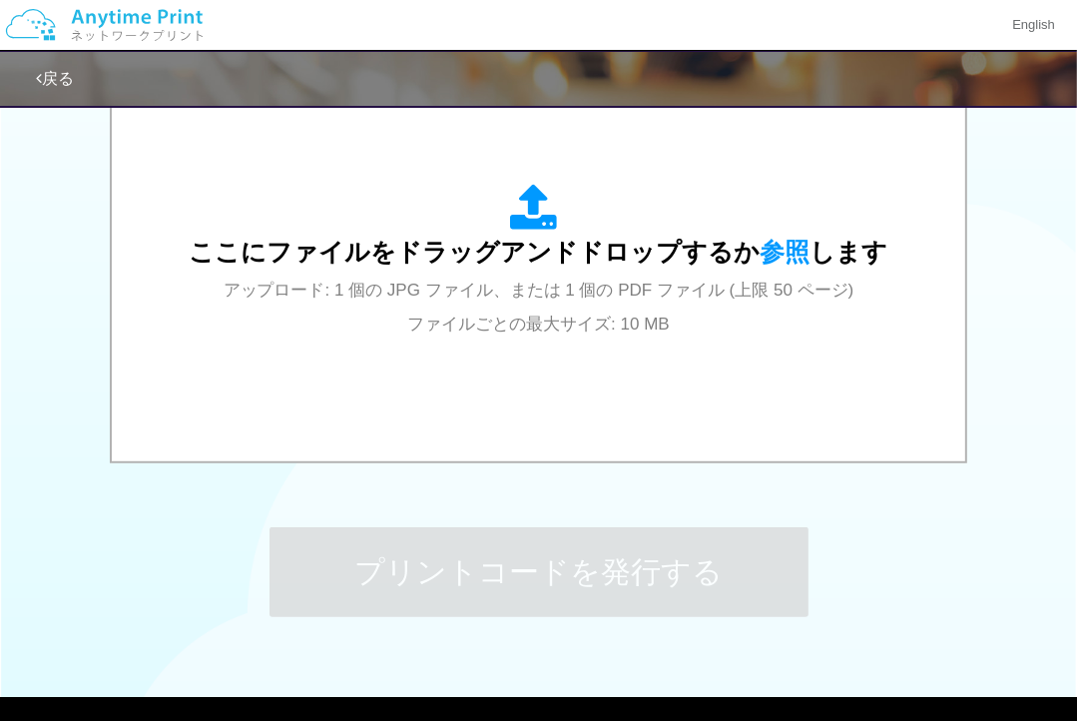
scroll to position [0, 0]
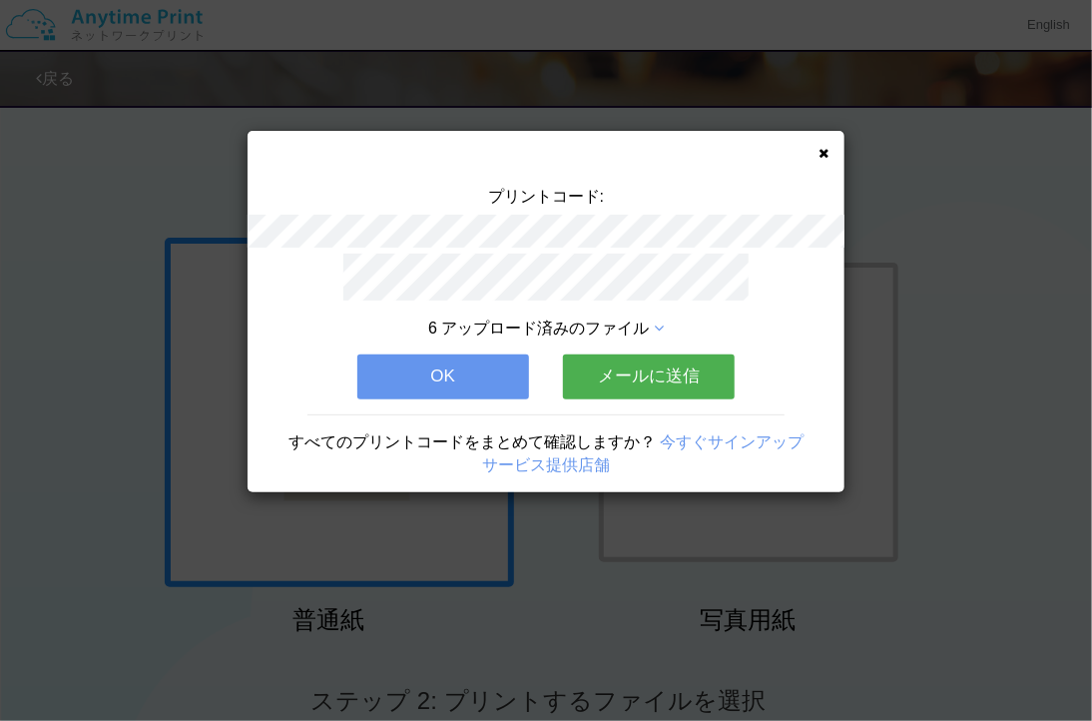
click at [404, 358] on button "OK" at bounding box center [443, 376] width 172 height 44
